Goal: Task Accomplishment & Management: Manage account settings

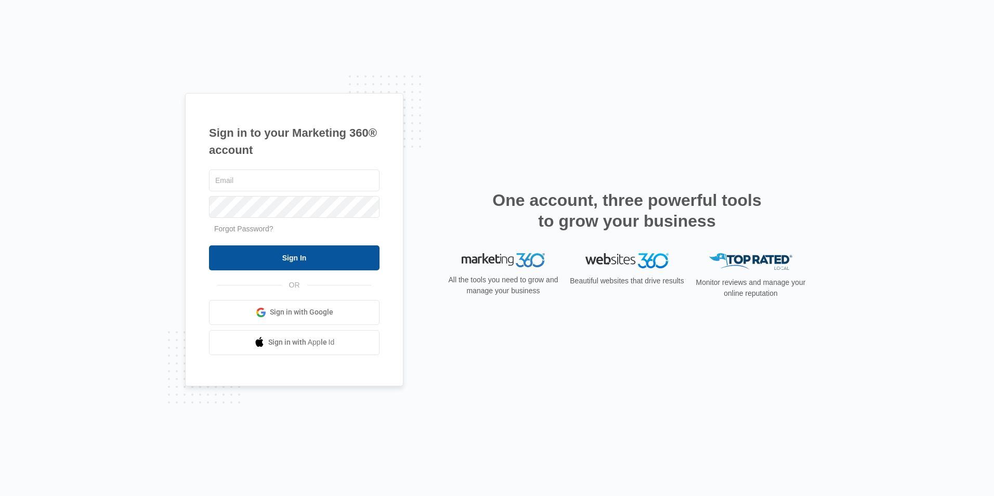
type input "[EMAIL_ADDRESS][DOMAIN_NAME]"
click at [309, 256] on input "Sign In" at bounding box center [294, 257] width 171 height 25
type input "office@qcm2.com"
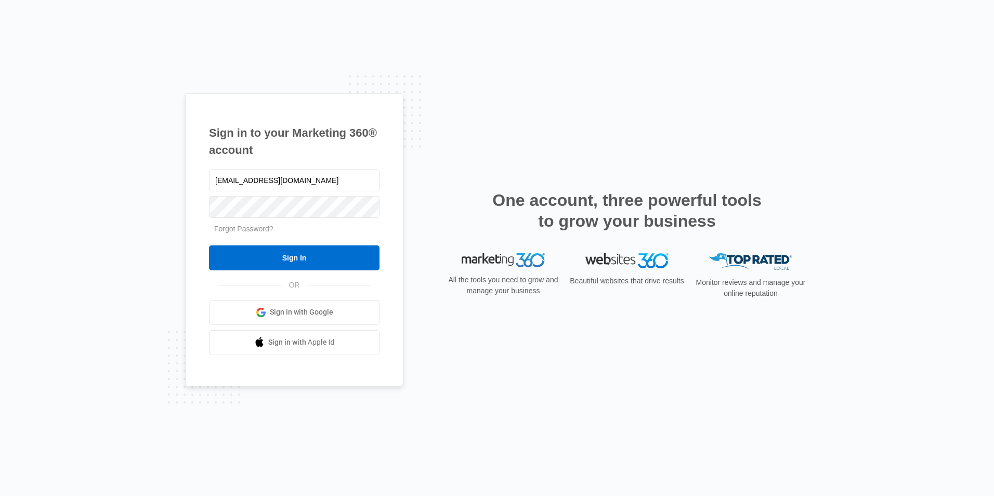
click at [314, 244] on form "office@qcm2.com Forgot Password? Sign In" at bounding box center [294, 218] width 171 height 103
click at [312, 261] on input "Sign In" at bounding box center [294, 257] width 171 height 25
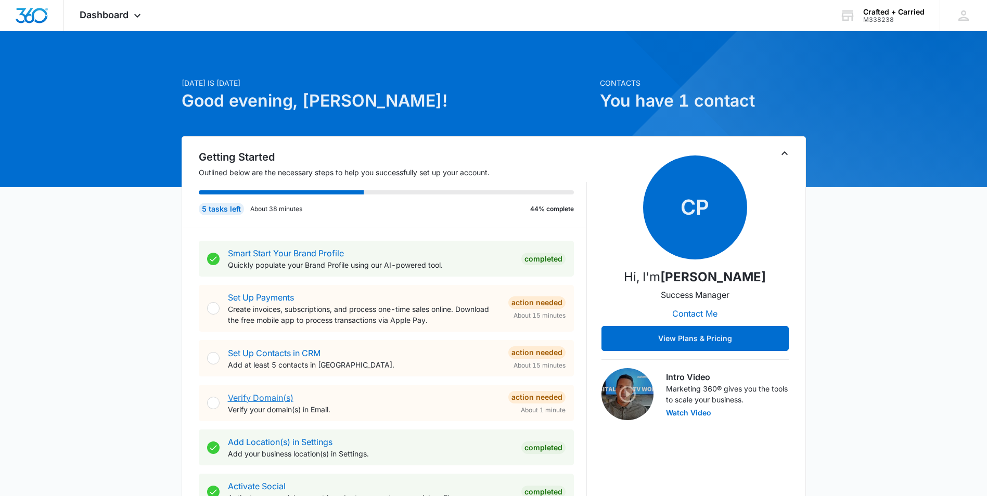
click at [276, 394] on link "Verify Domain(s)" at bounding box center [261, 398] width 66 height 10
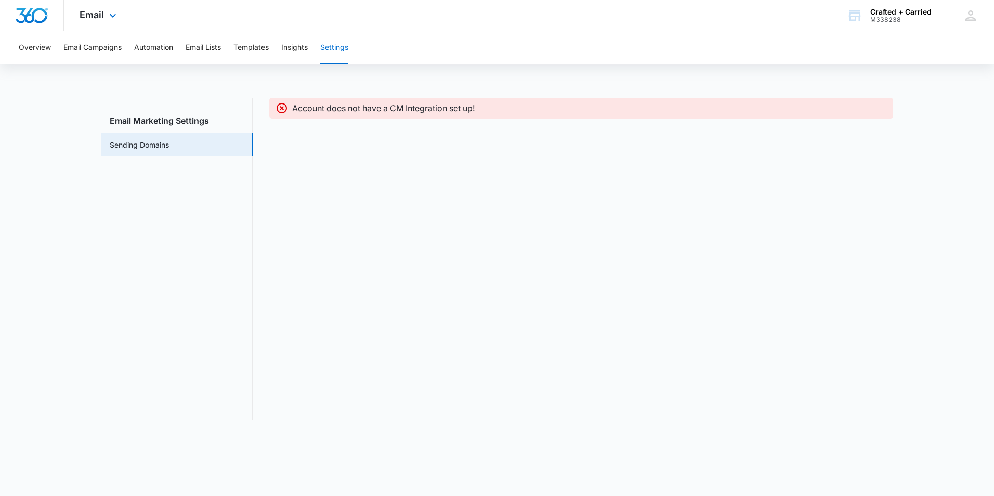
click at [105, 14] on div "Email Apps Reputation Websites Forms CRM Email Social Payments POS Content Ads …" at bounding box center [99, 15] width 71 height 31
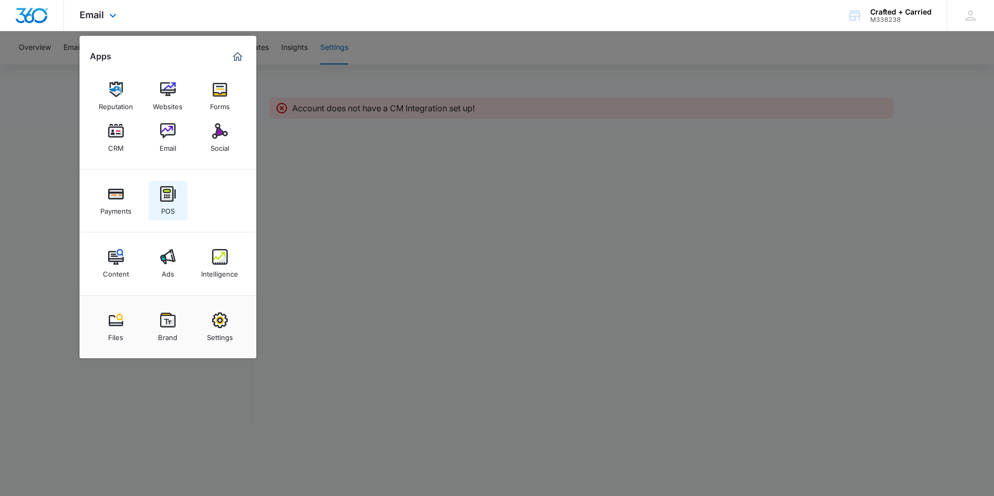
click at [171, 196] on img at bounding box center [168, 194] width 16 height 16
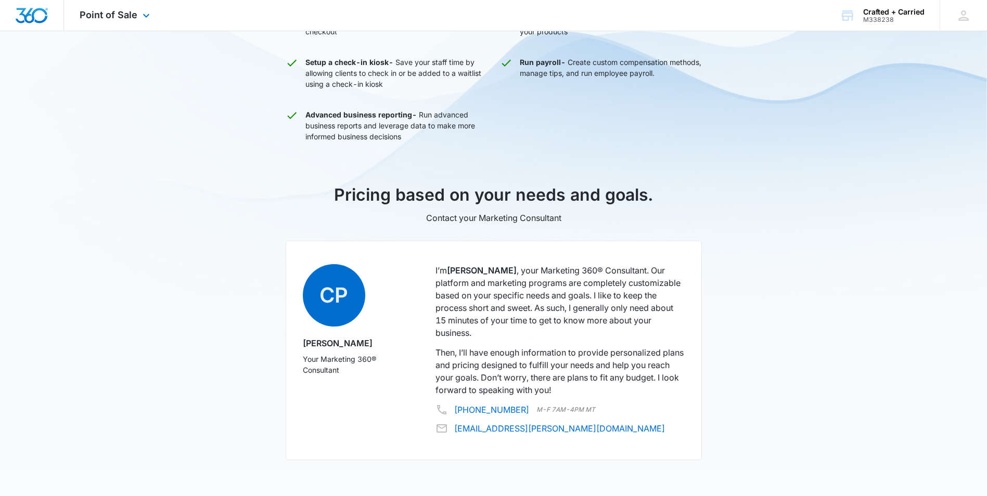
scroll to position [464, 0]
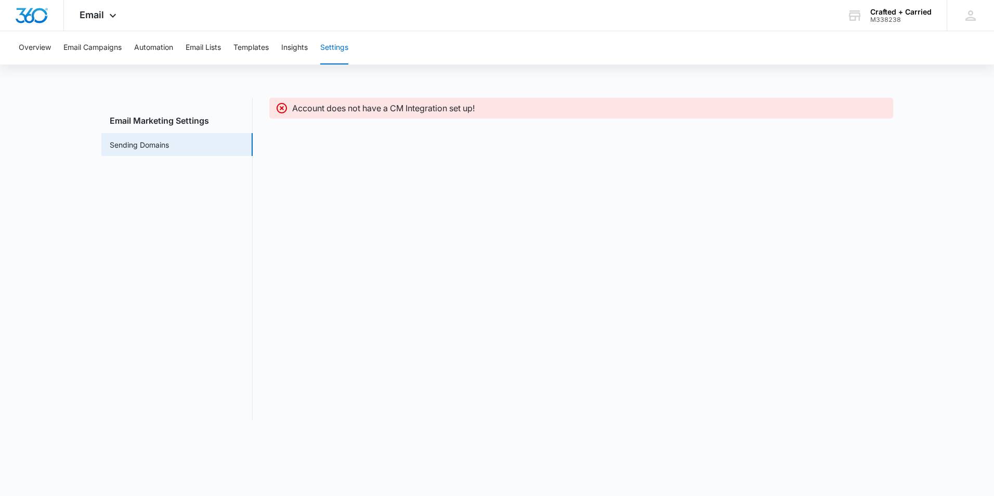
click at [165, 120] on h3 "Email Marketing Settings" at bounding box center [176, 120] width 151 height 12
click at [158, 143] on link "Sending Domains" at bounding box center [139, 144] width 59 height 11
click at [120, 44] on button "Email Campaigns" at bounding box center [92, 47] width 58 height 33
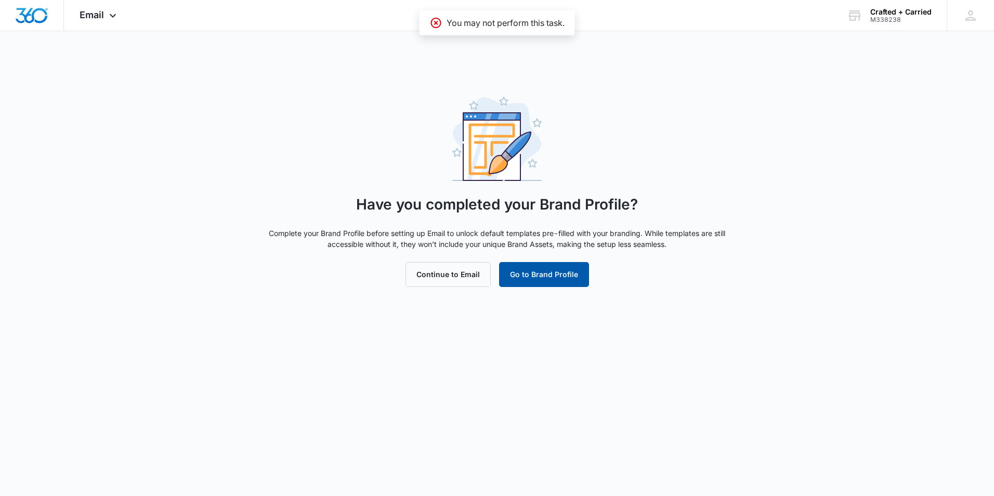
click at [566, 270] on button "Go to Brand Profile" at bounding box center [544, 274] width 90 height 25
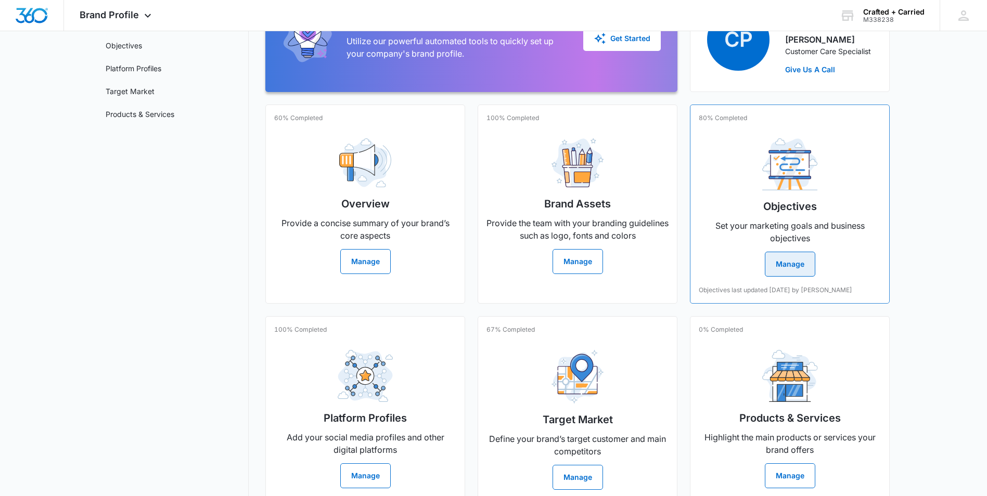
scroll to position [155, 0]
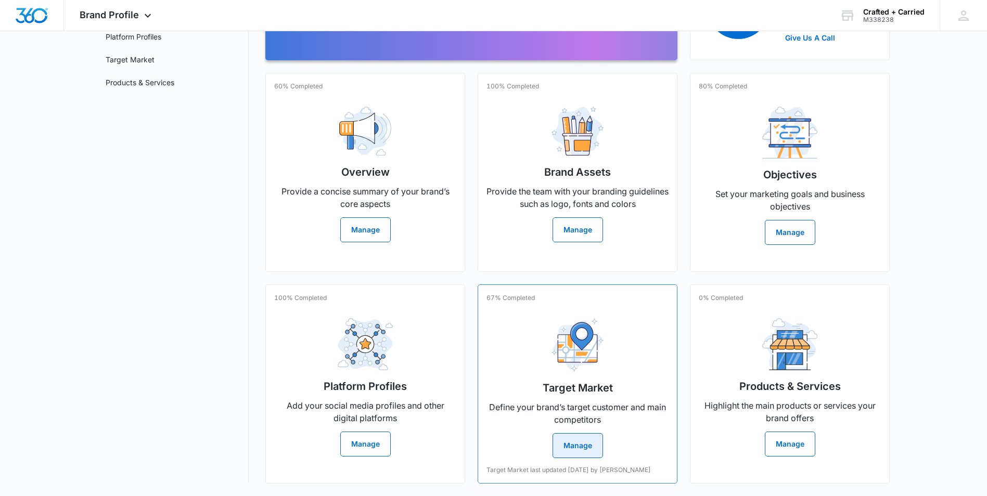
click at [577, 443] on button "Manage" at bounding box center [577, 445] width 50 height 25
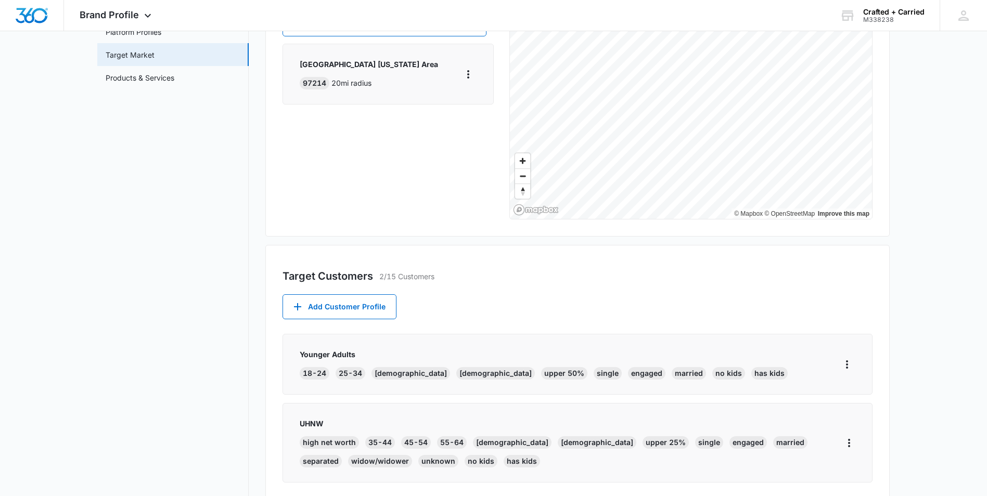
scroll to position [318, 0]
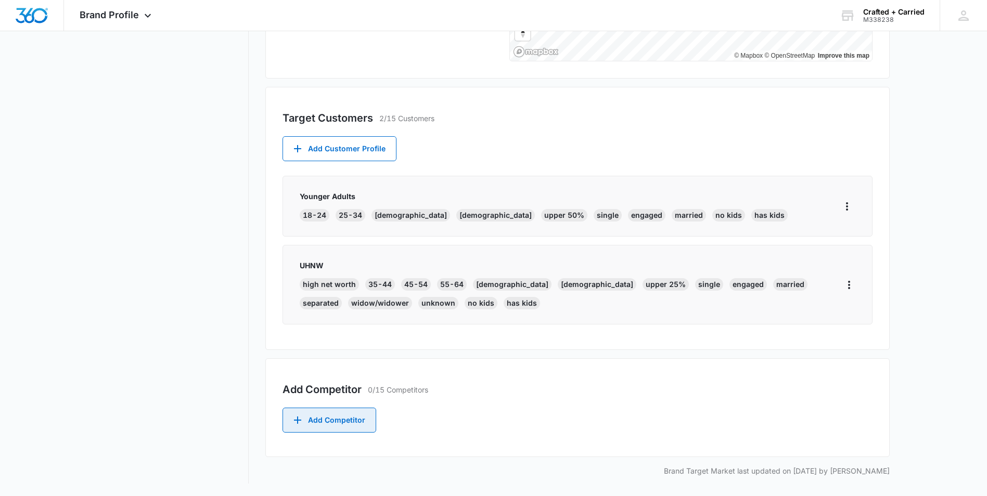
click at [313, 423] on button "Add Competitor" at bounding box center [329, 420] width 94 height 25
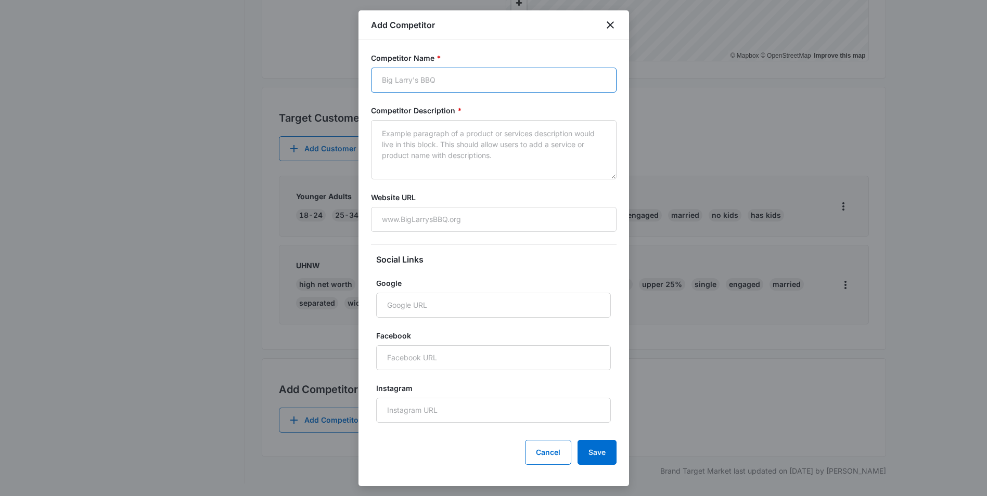
click at [495, 73] on input "Competitor Name *" at bounding box center [493, 80] width 245 height 25
type input "Screen Door"
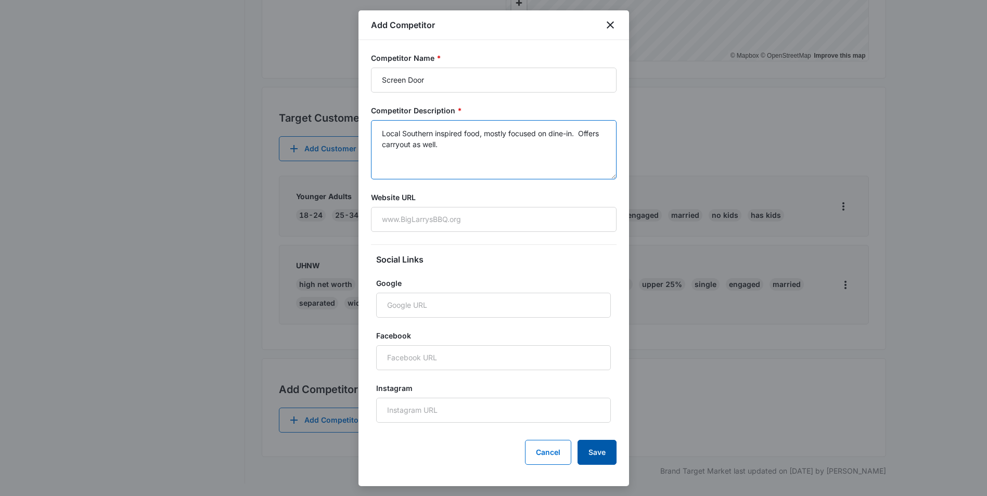
type textarea "Local Southern inspired food, mostly focused on dine-in. Offers carryout as wel…"
click at [600, 448] on button "Save" at bounding box center [596, 452] width 39 height 25
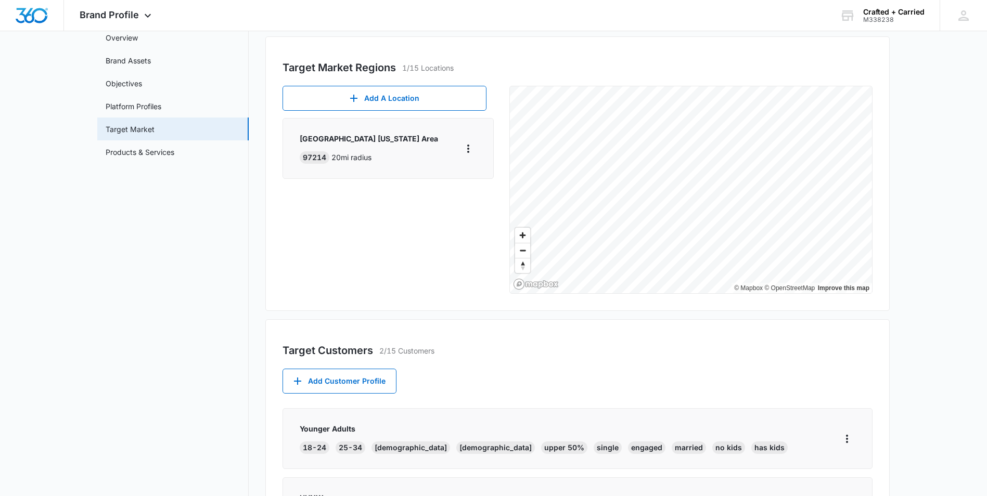
scroll to position [28, 0]
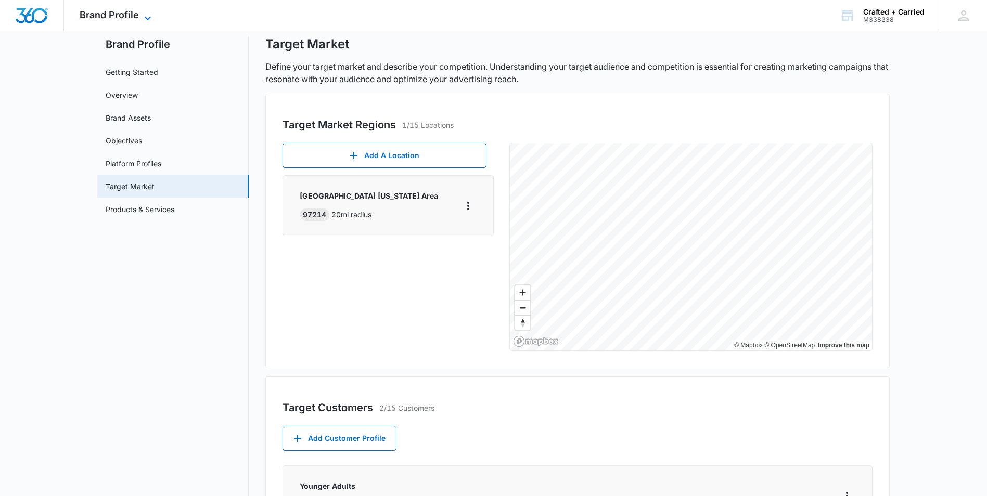
click at [136, 15] on span "Brand Profile" at bounding box center [109, 14] width 59 height 11
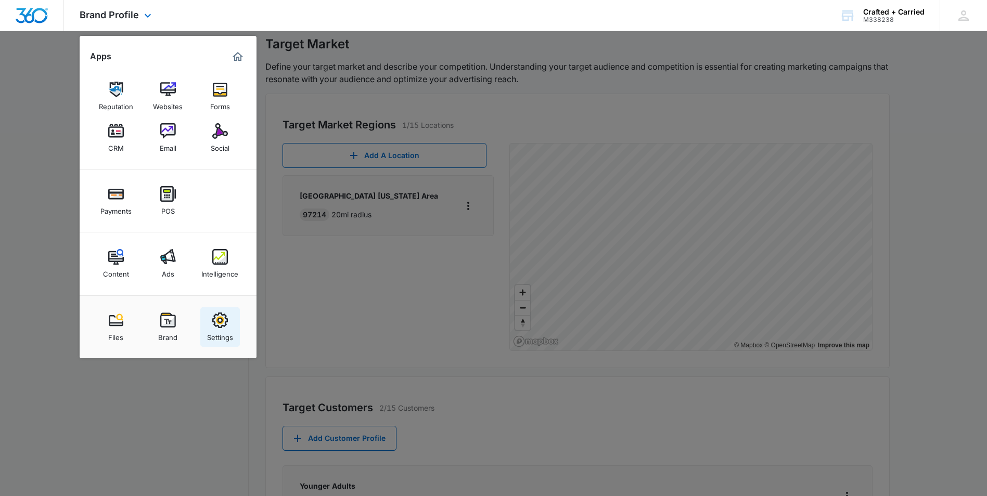
click at [223, 320] on img at bounding box center [220, 321] width 16 height 16
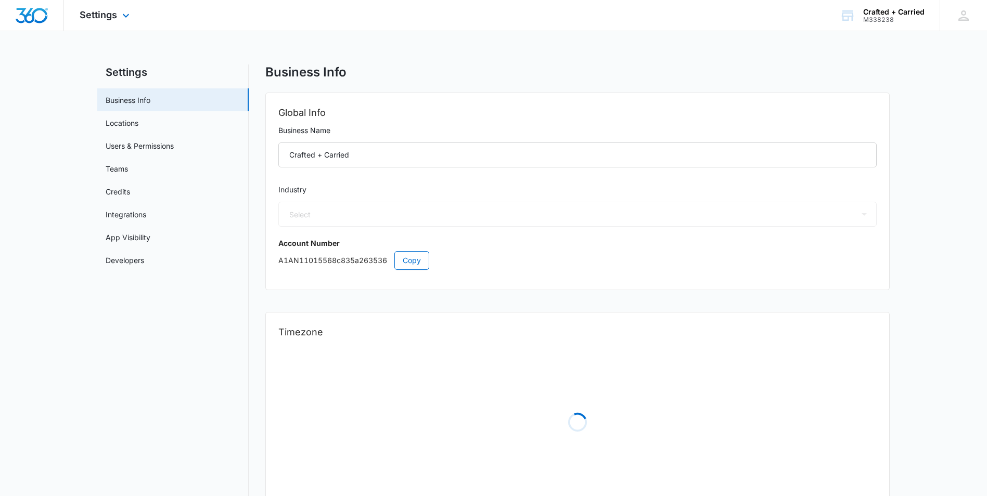
select select "11"
select select "US"
select select "America/Los_Angeles"
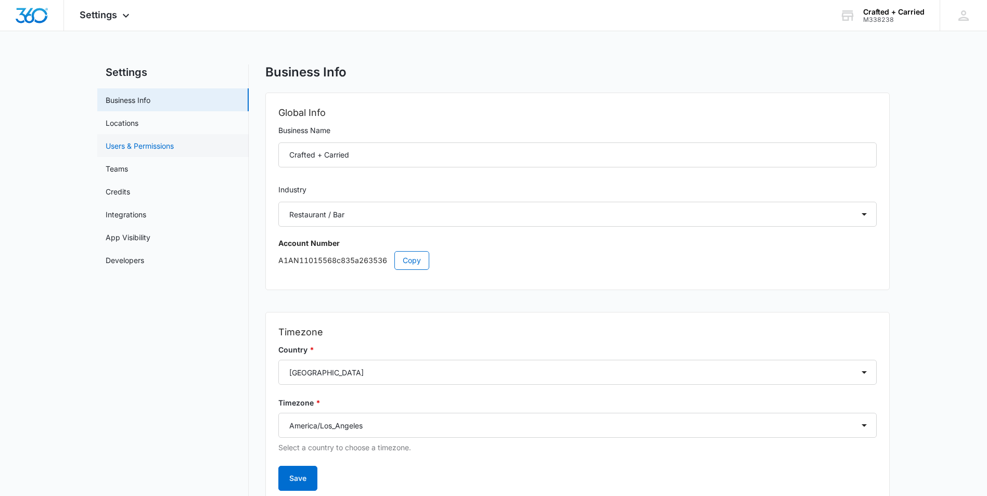
click at [159, 145] on link "Users & Permissions" at bounding box center [140, 145] width 68 height 11
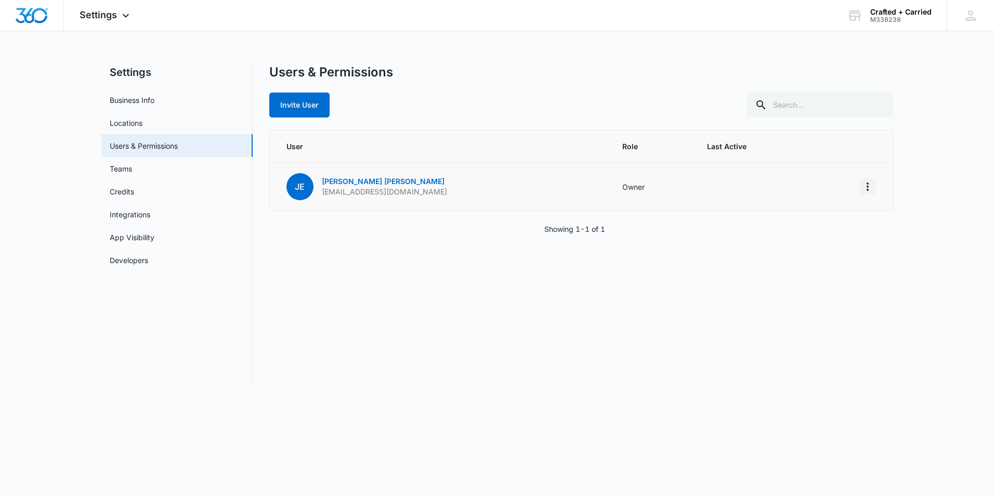
click at [871, 183] on icon "Actions" at bounding box center [868, 186] width 12 height 12
click at [154, 98] on link "Business Info" at bounding box center [132, 100] width 45 height 11
select select "11"
select select "US"
select select "America/Los_Angeles"
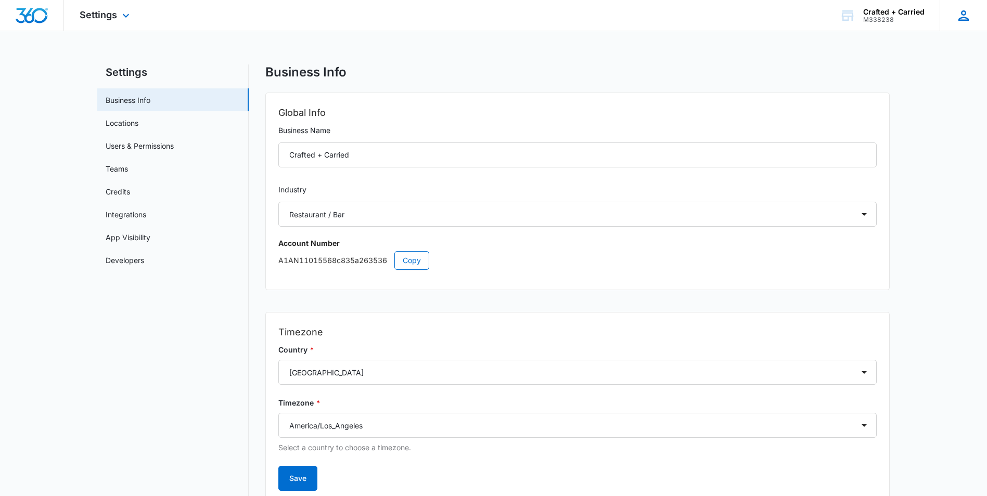
click at [964, 19] on icon at bounding box center [963, 15] width 10 height 10
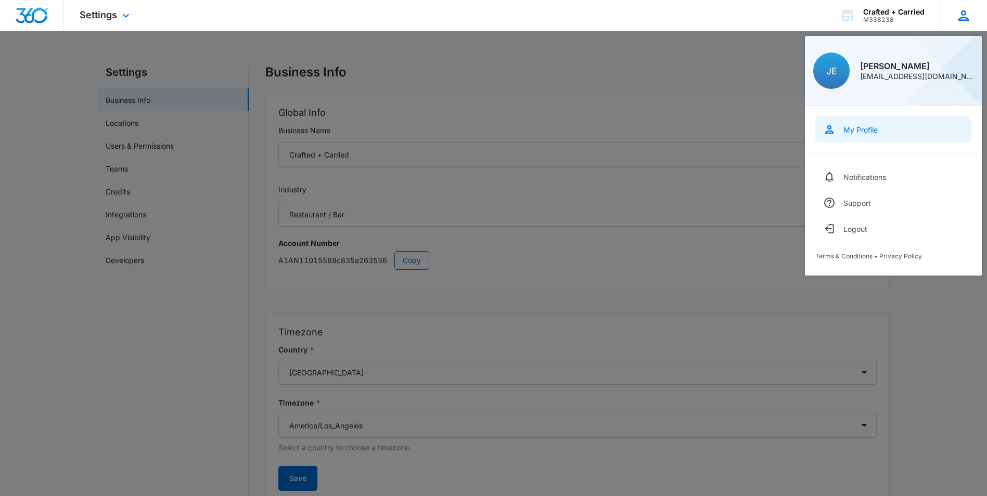
click at [883, 129] on link "My Profile" at bounding box center [893, 129] width 156 height 26
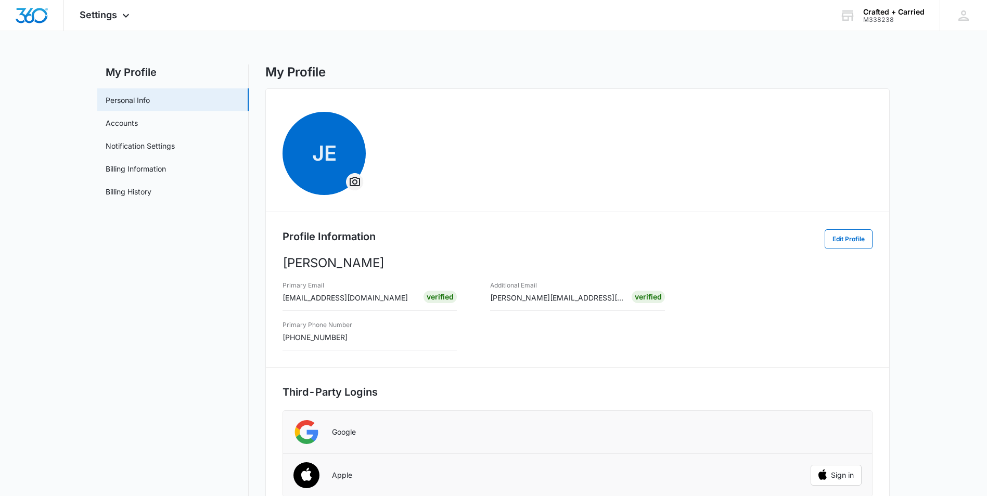
click at [355, 177] on icon "Overflow Menu" at bounding box center [354, 181] width 10 height 9
click at [385, 203] on button "Change Profile Photo" at bounding box center [401, 211] width 109 height 16
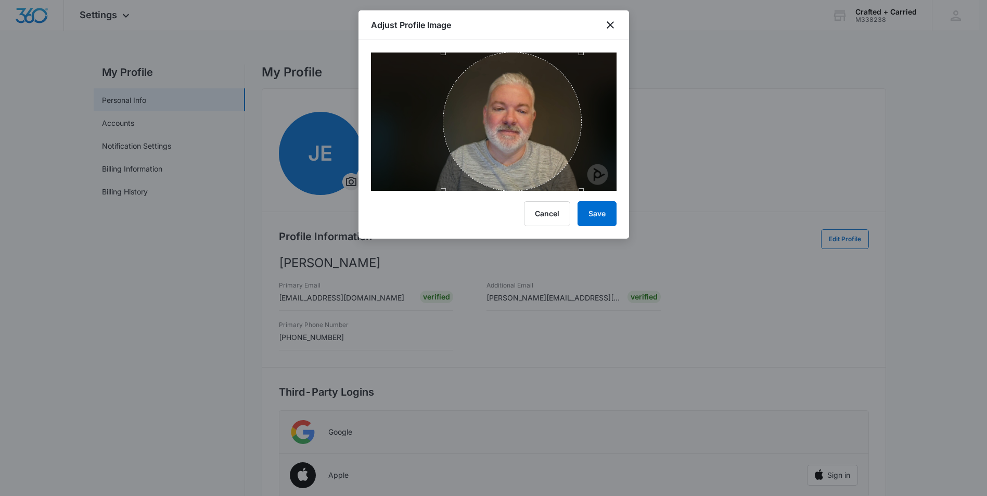
click at [523, 151] on div "Use the arrow keys to move the crop selection area" at bounding box center [512, 122] width 138 height 138
click at [597, 211] on button "Save" at bounding box center [596, 213] width 39 height 25
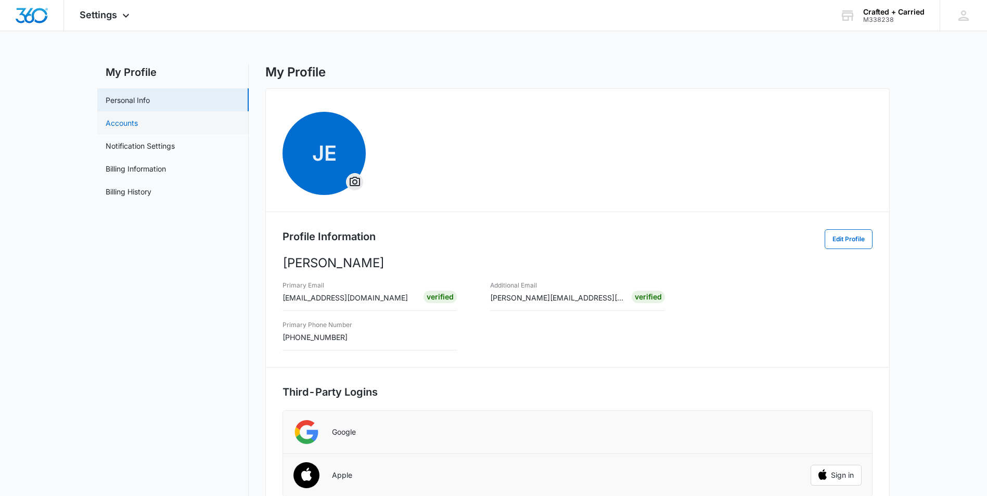
click at [138, 125] on link "Accounts" at bounding box center [122, 123] width 32 height 11
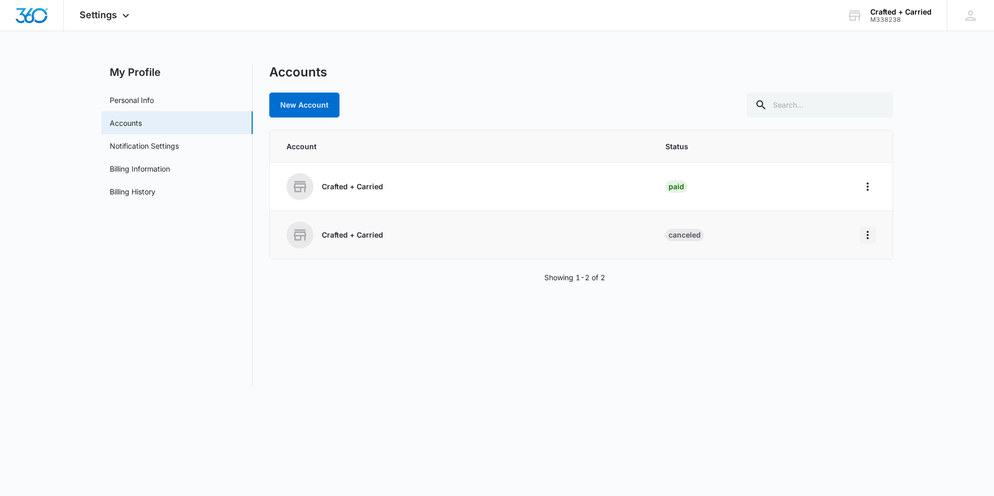
click at [870, 236] on icon "Home" at bounding box center [868, 235] width 12 height 12
click at [171, 146] on link "Notification Settings" at bounding box center [144, 145] width 69 height 11
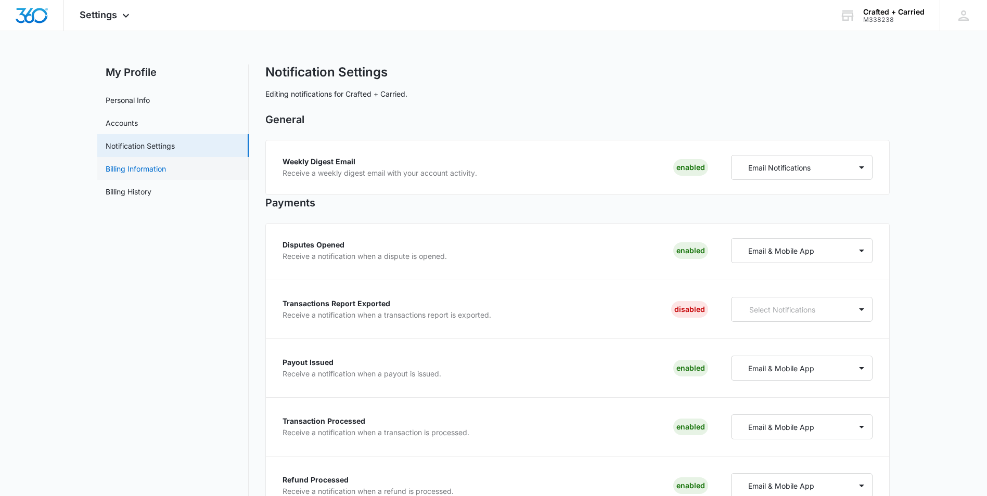
click at [166, 165] on link "Billing Information" at bounding box center [136, 168] width 60 height 11
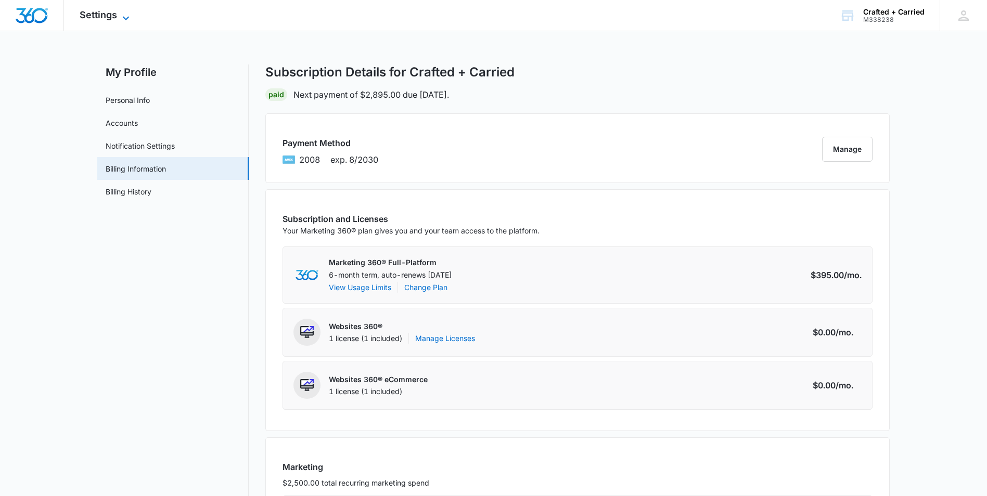
click at [106, 19] on span "Settings" at bounding box center [98, 14] width 37 height 11
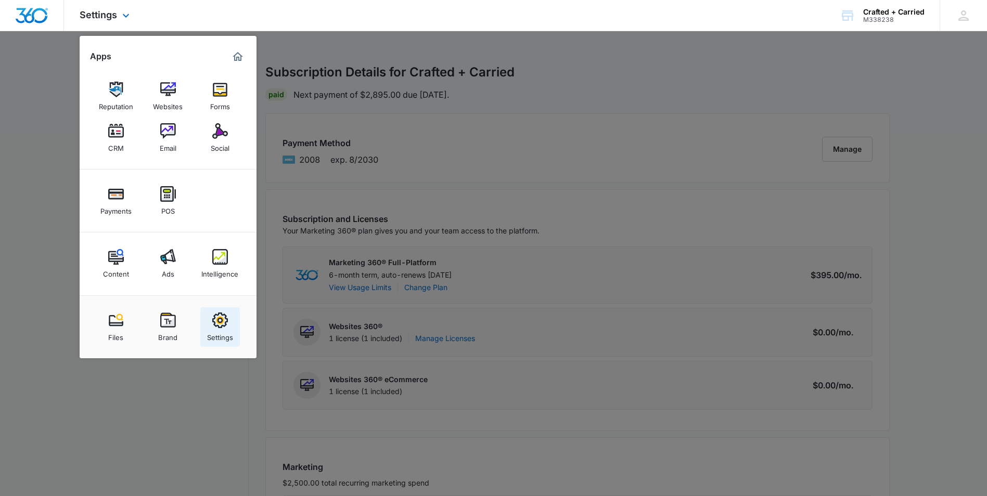
click at [216, 318] on img at bounding box center [220, 321] width 16 height 16
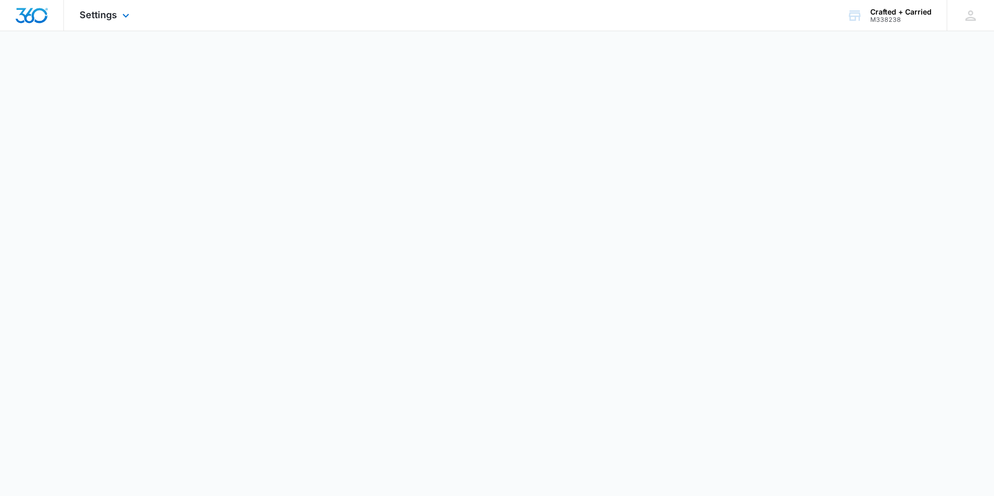
select select "11"
select select "US"
select select "America/Los_Angeles"
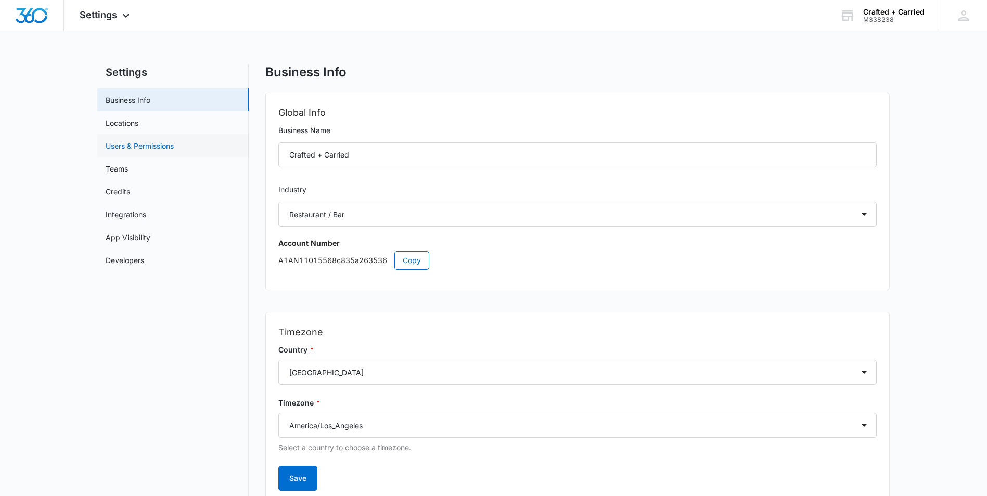
click at [174, 148] on link "Users & Permissions" at bounding box center [140, 145] width 68 height 11
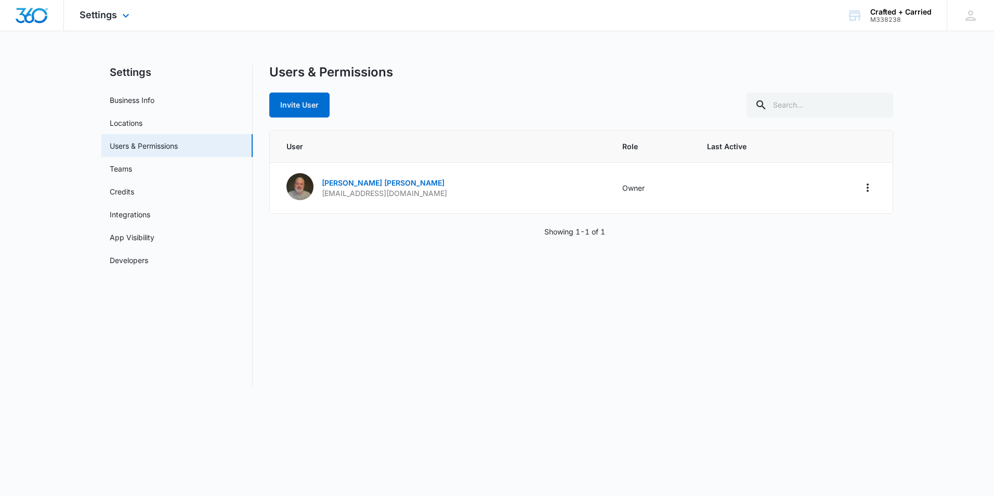
click at [54, 13] on div at bounding box center [32, 15] width 64 height 31
click at [34, 18] on img "Dashboard" at bounding box center [31, 16] width 33 height 16
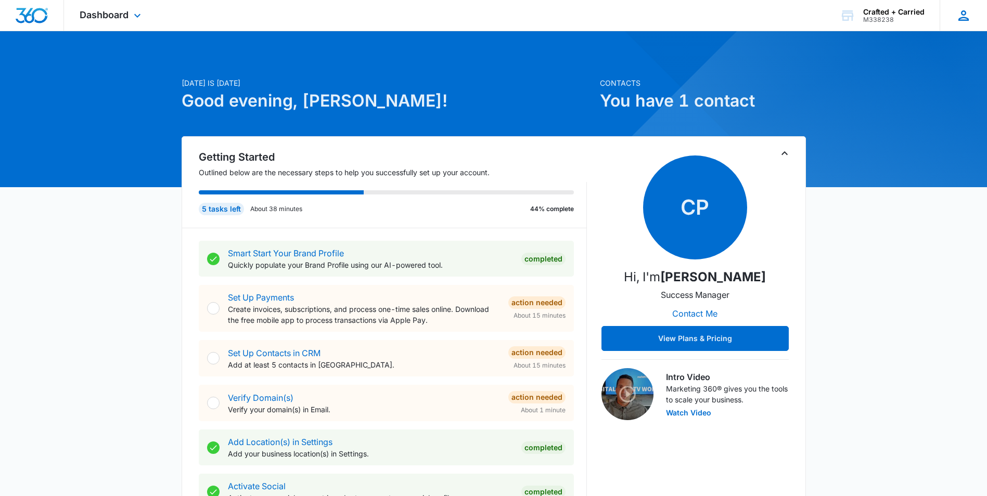
click at [957, 17] on icon at bounding box center [963, 16] width 16 height 16
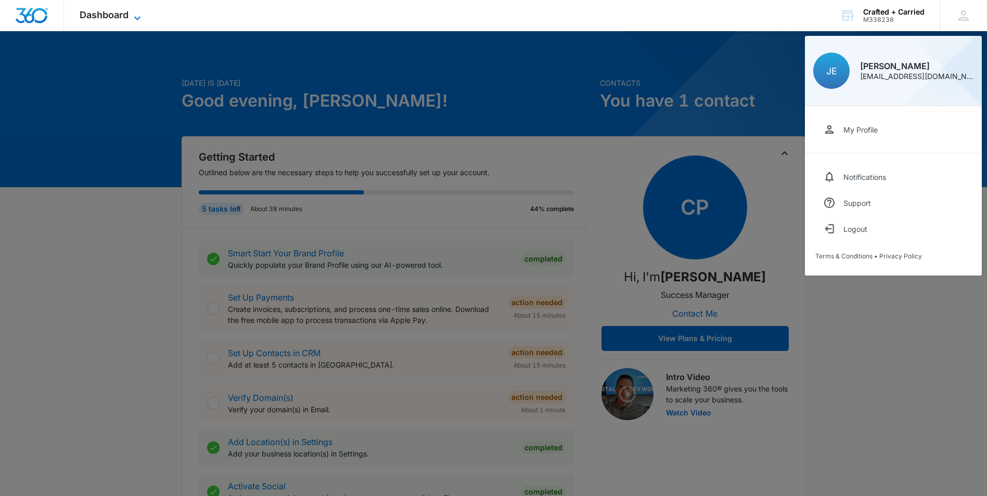
click at [131, 15] on icon at bounding box center [137, 18] width 12 height 12
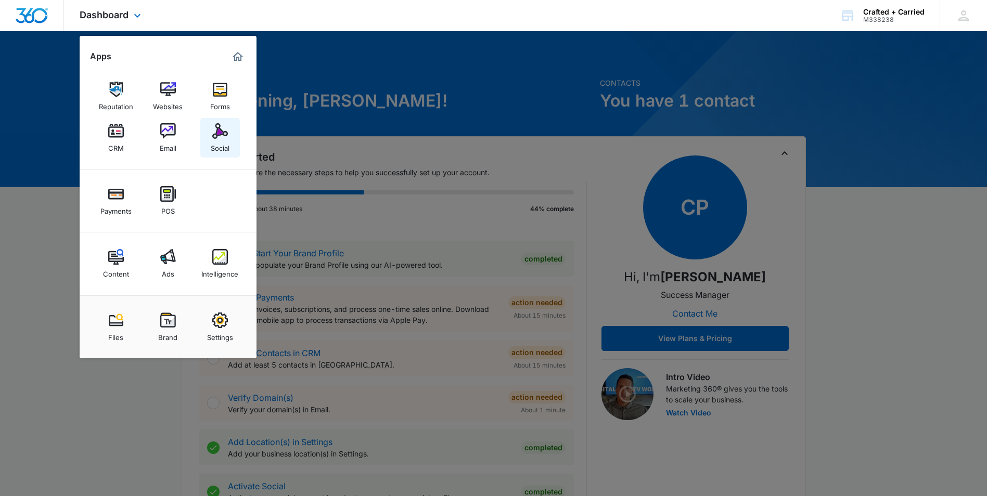
click at [217, 129] on img at bounding box center [220, 131] width 16 height 16
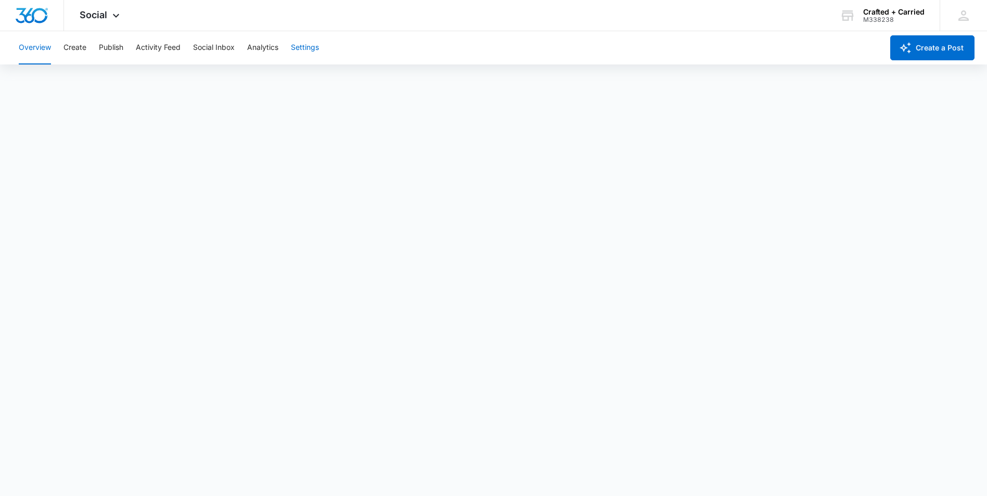
click at [308, 43] on button "Settings" at bounding box center [305, 47] width 28 height 33
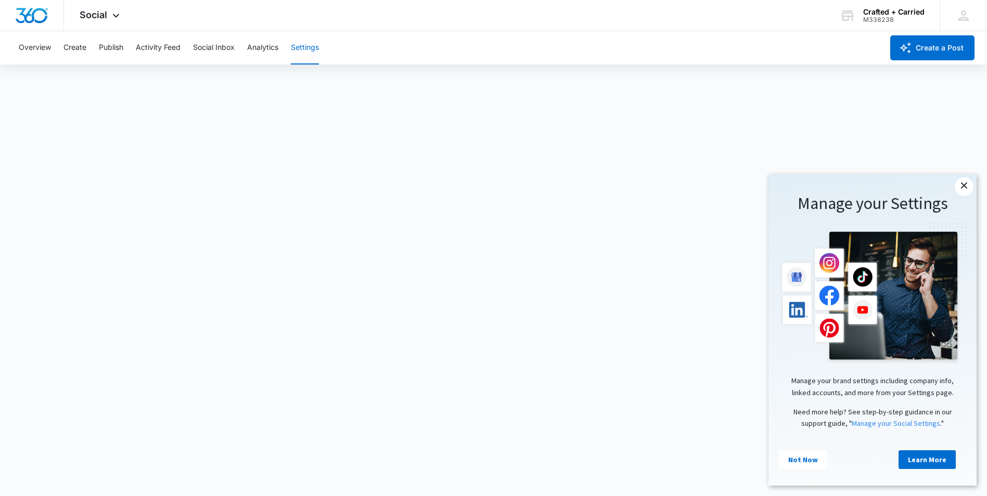
click at [964, 186] on link "×" at bounding box center [963, 186] width 19 height 19
